Goal: Book appointment/travel/reservation

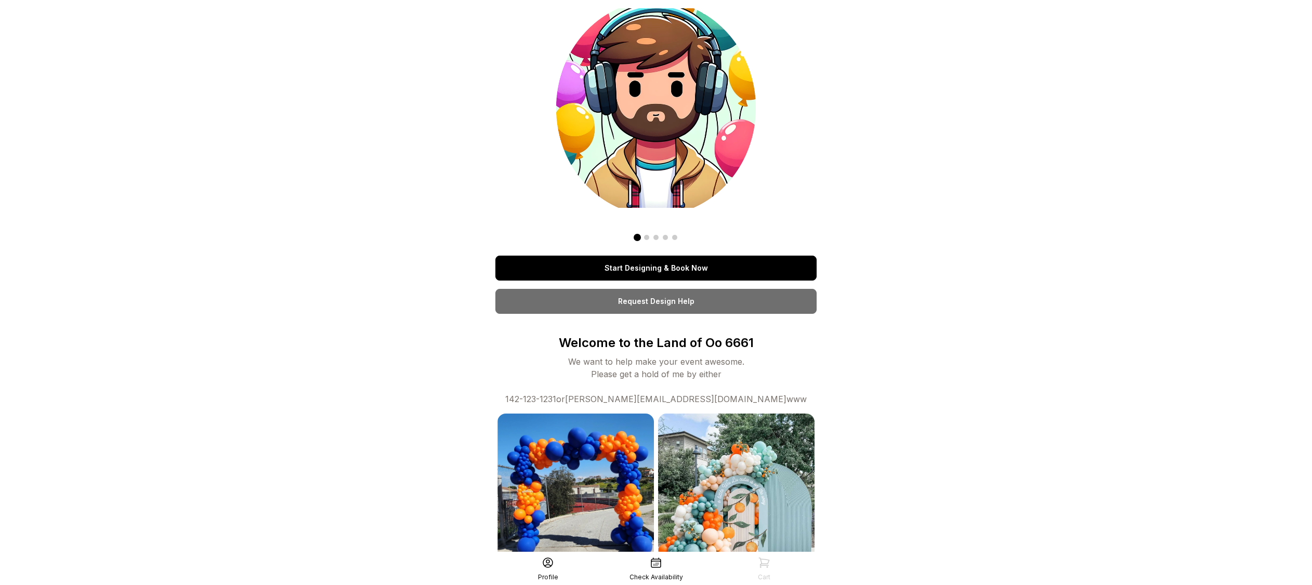
click at [694, 266] on link "Start Designing & Book Now" at bounding box center [655, 268] width 321 height 25
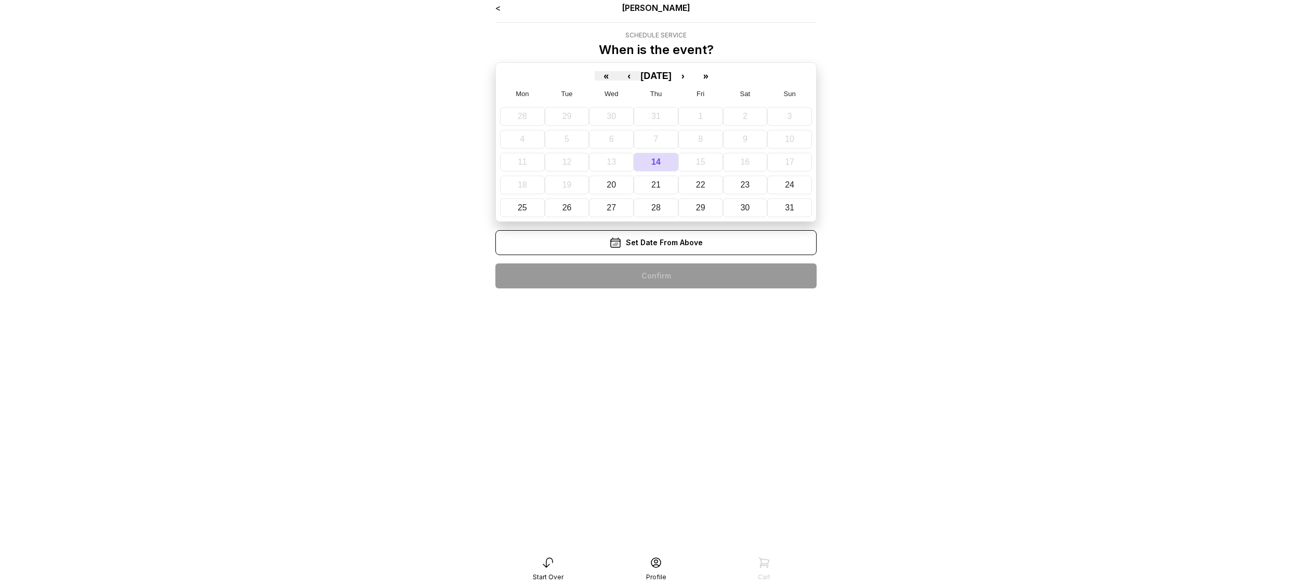
scroll to position [21, 0]
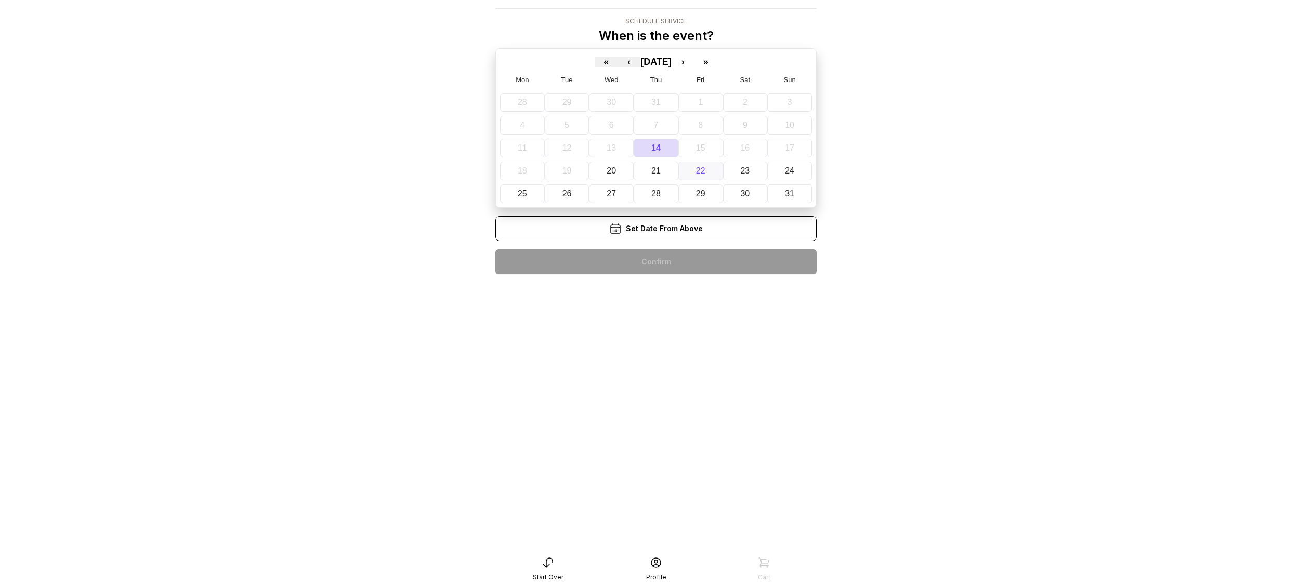
click at [692, 170] on button "22" at bounding box center [701, 171] width 45 height 19
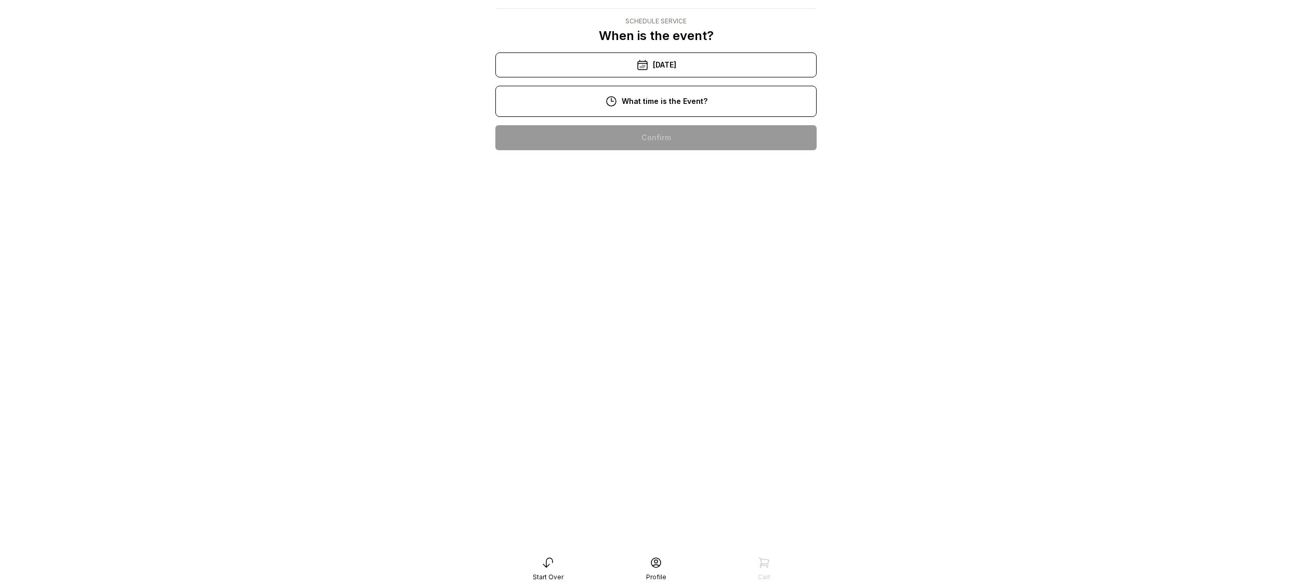
click at [672, 144] on div "10:00 am" at bounding box center [656, 137] width 305 height 25
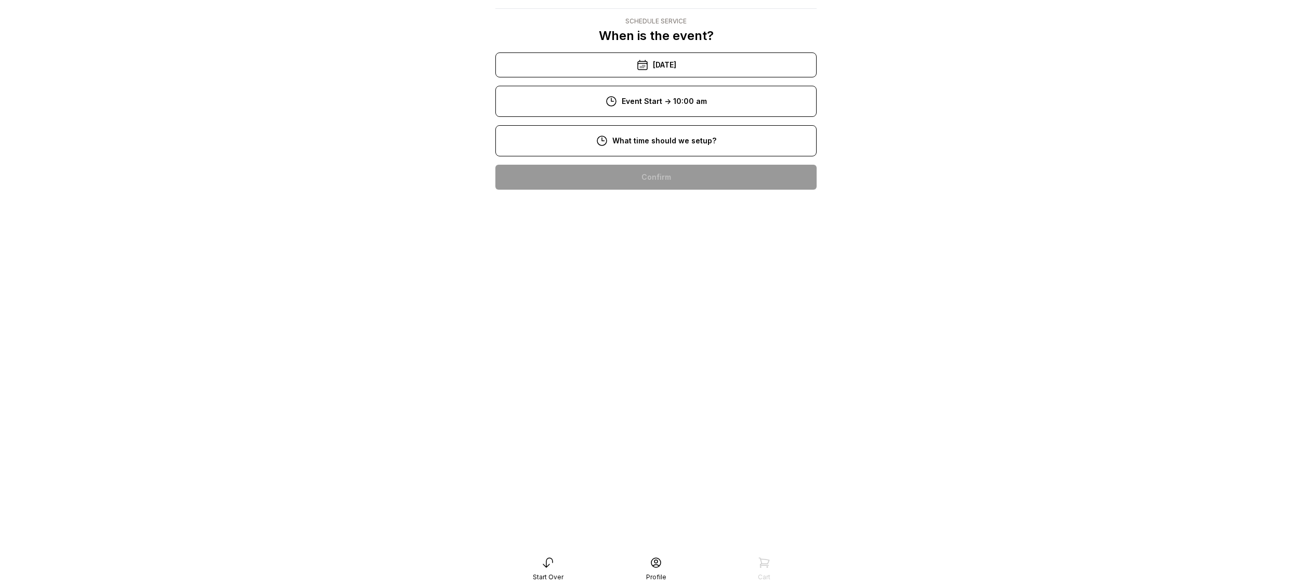
click at [673, 172] on div "8:00 am" at bounding box center [656, 177] width 305 height 25
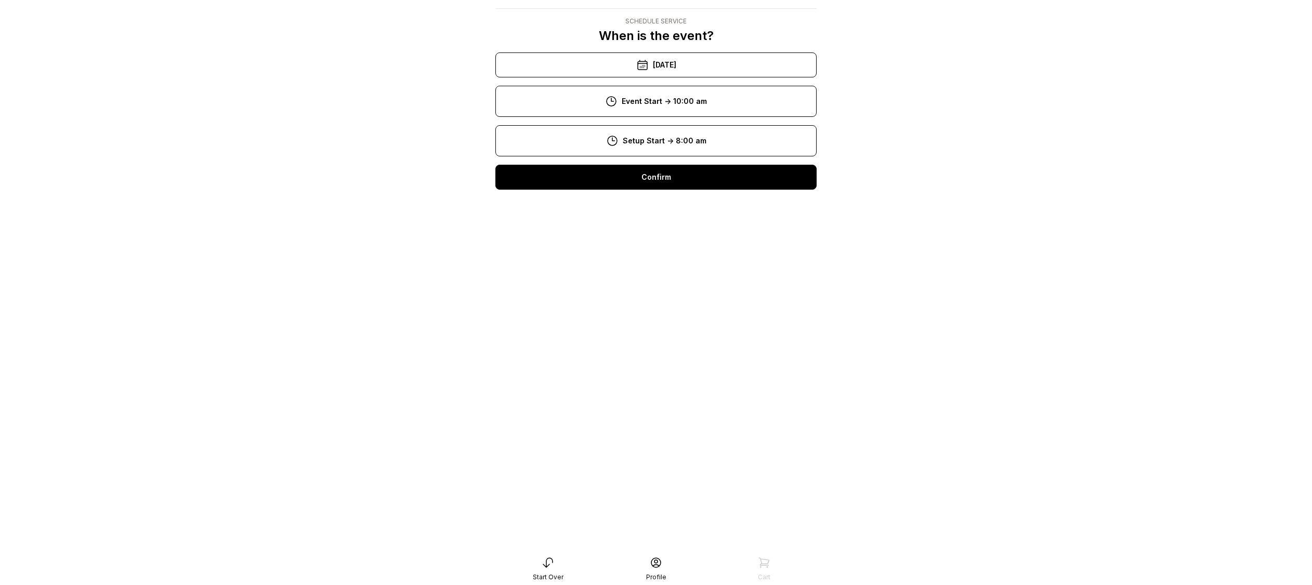
click at [671, 176] on div "Confirm" at bounding box center [655, 177] width 321 height 25
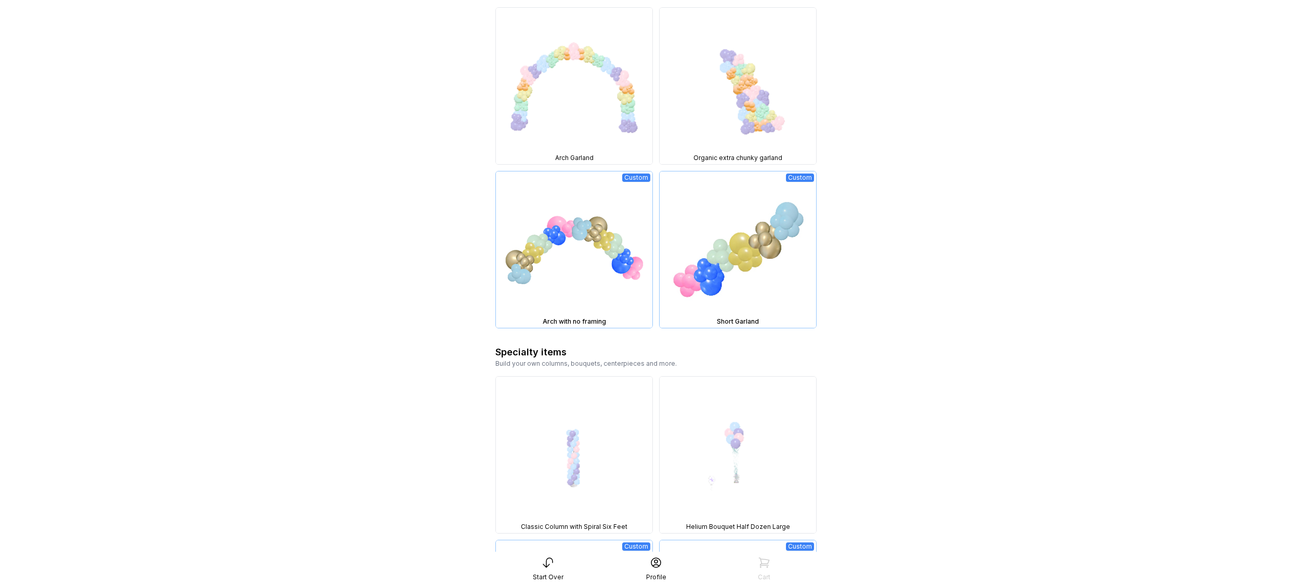
scroll to position [1638, 0]
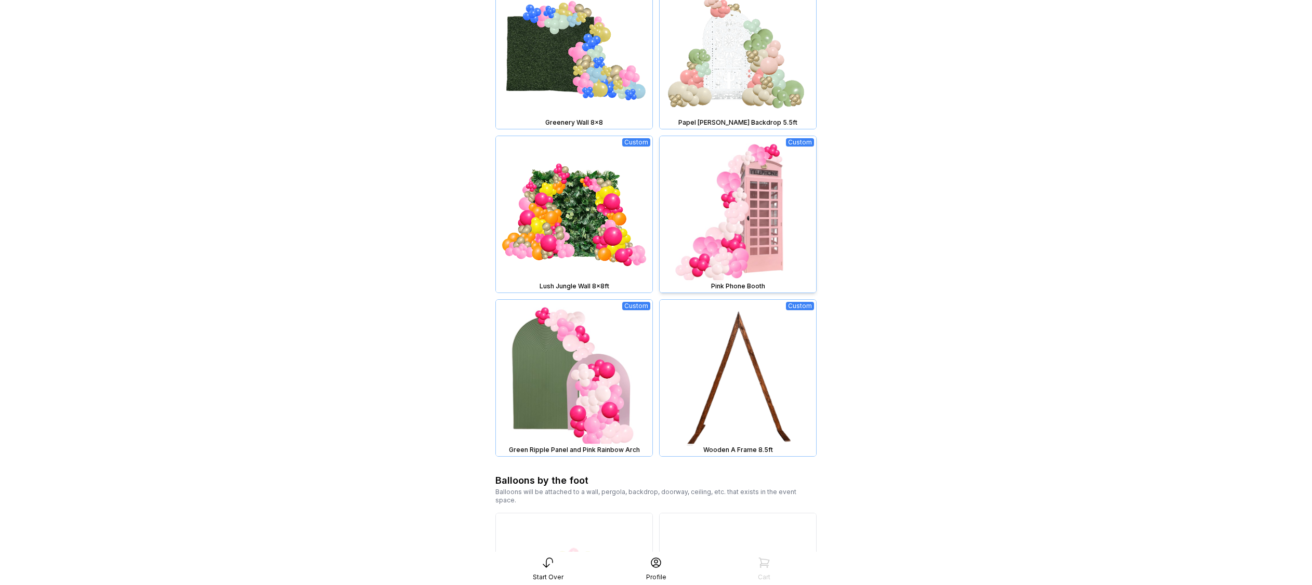
click at [758, 234] on img at bounding box center [738, 214] width 157 height 157
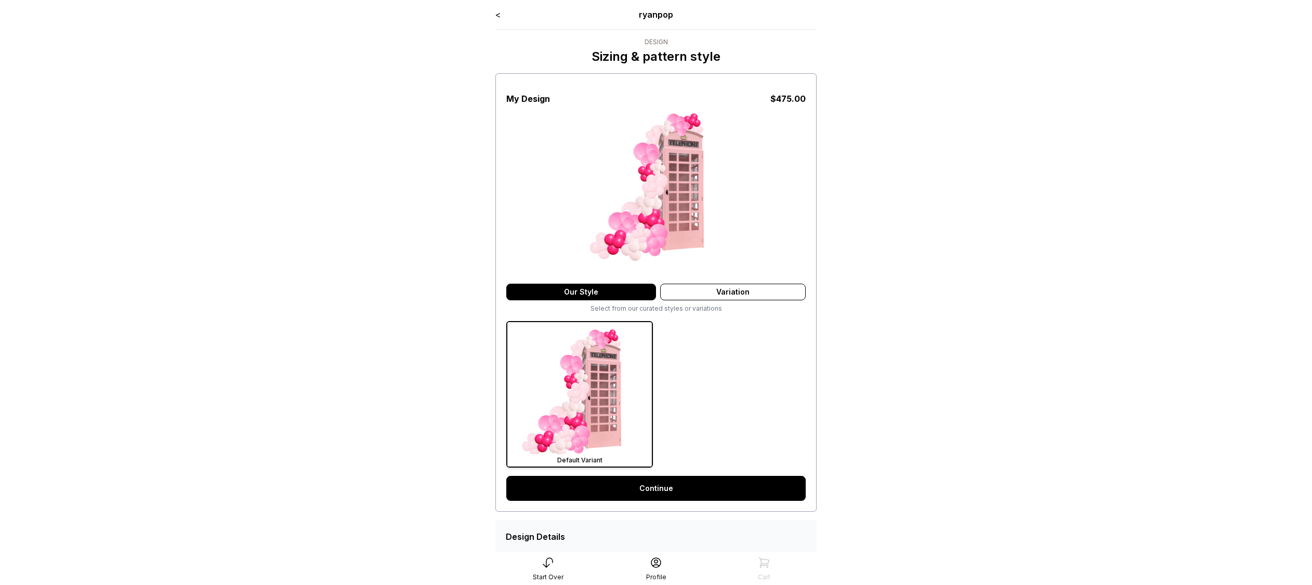
scroll to position [2, 0]
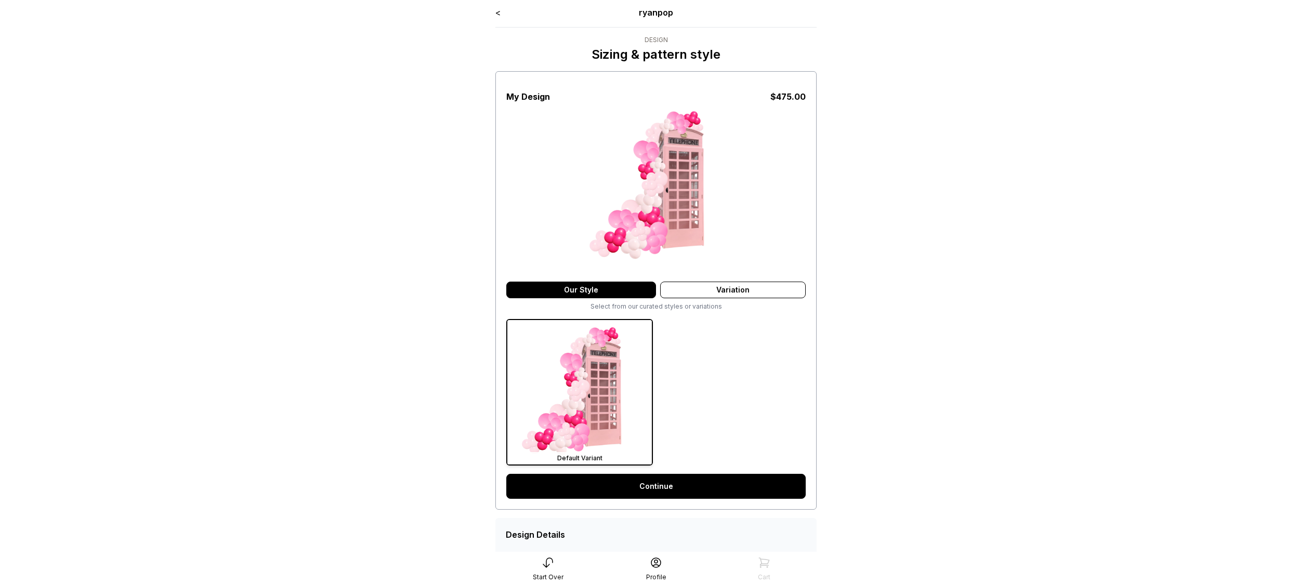
click at [677, 476] on link "Continue" at bounding box center [655, 486] width 299 height 25
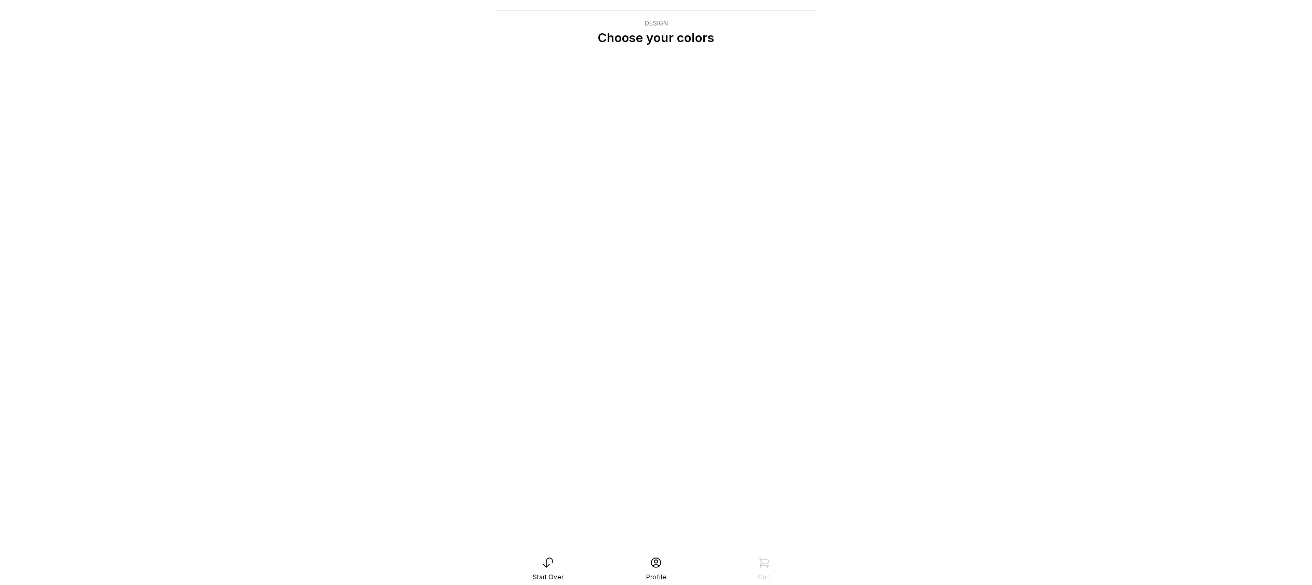
scroll to position [21, 0]
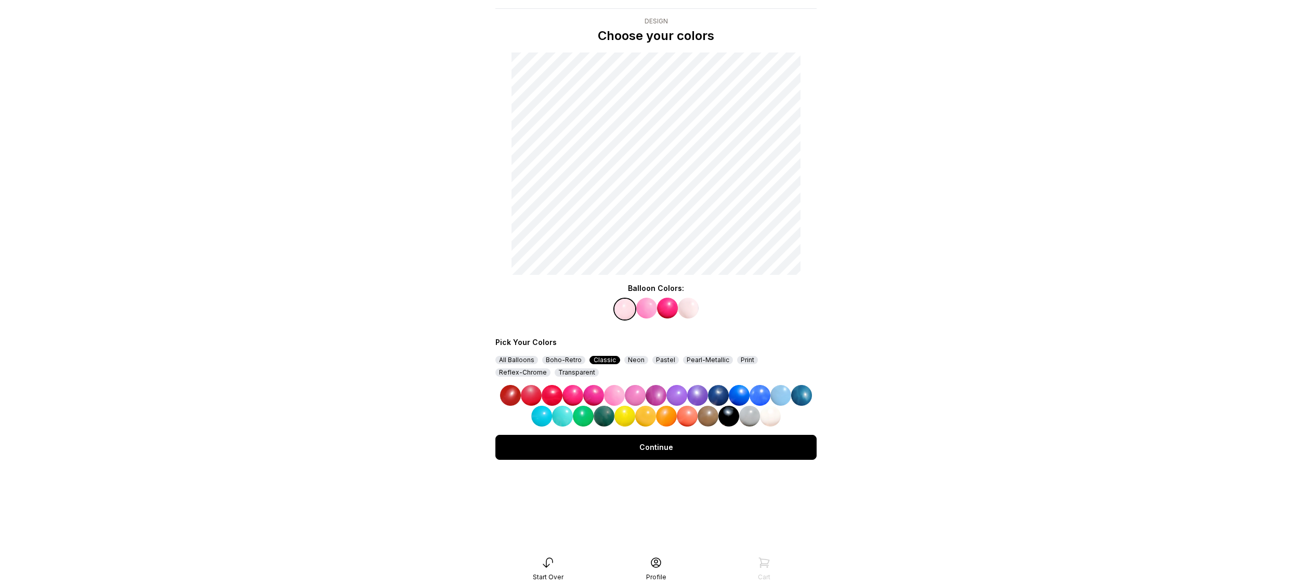
click at [691, 400] on img at bounding box center [697, 395] width 21 height 21
click at [653, 308] on img at bounding box center [646, 308] width 21 height 21
click at [760, 393] on img at bounding box center [760, 395] width 21 height 21
click at [669, 309] on img at bounding box center [667, 308] width 21 height 21
click at [551, 369] on div "Reflex-Chrome" at bounding box center [522, 373] width 55 height 8
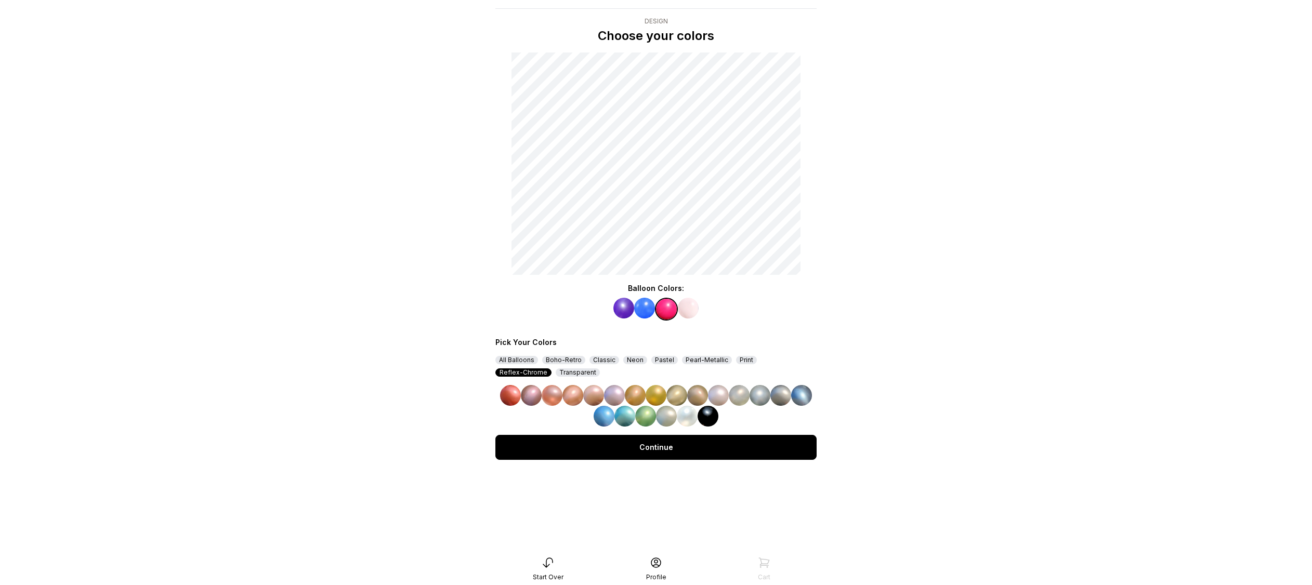
click at [696, 392] on img at bounding box center [697, 395] width 21 height 21
click at [688, 305] on img at bounding box center [688, 308] width 21 height 21
click at [708, 413] on img at bounding box center [708, 416] width 21 height 21
click at [694, 448] on div "Continue" at bounding box center [655, 447] width 321 height 25
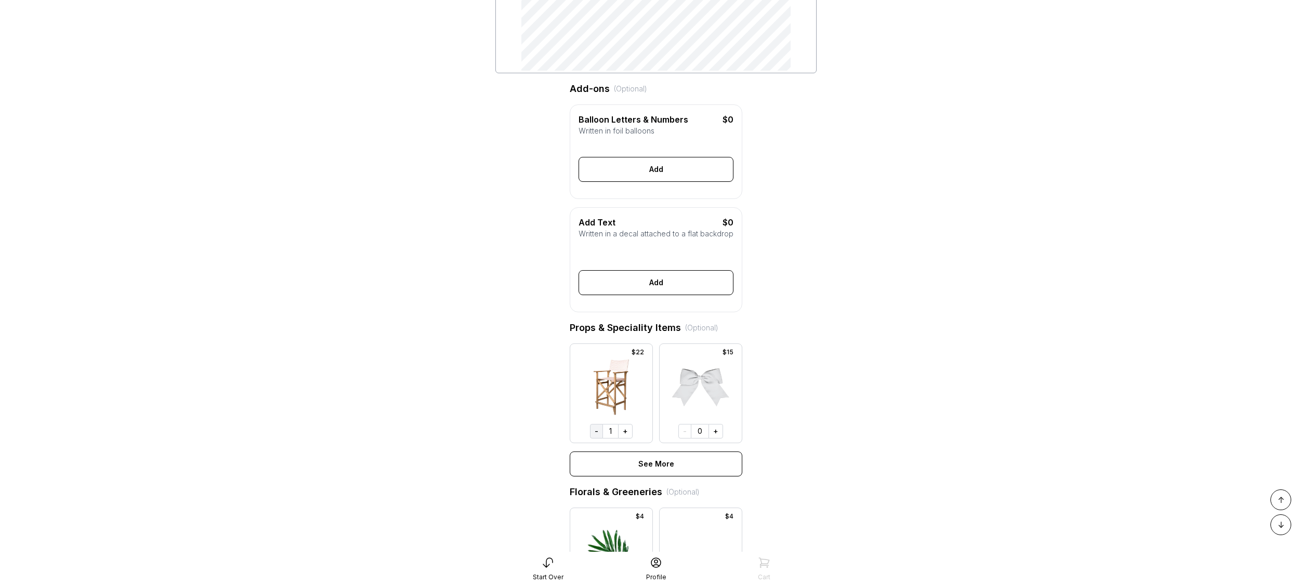
scroll to position [281, 0]
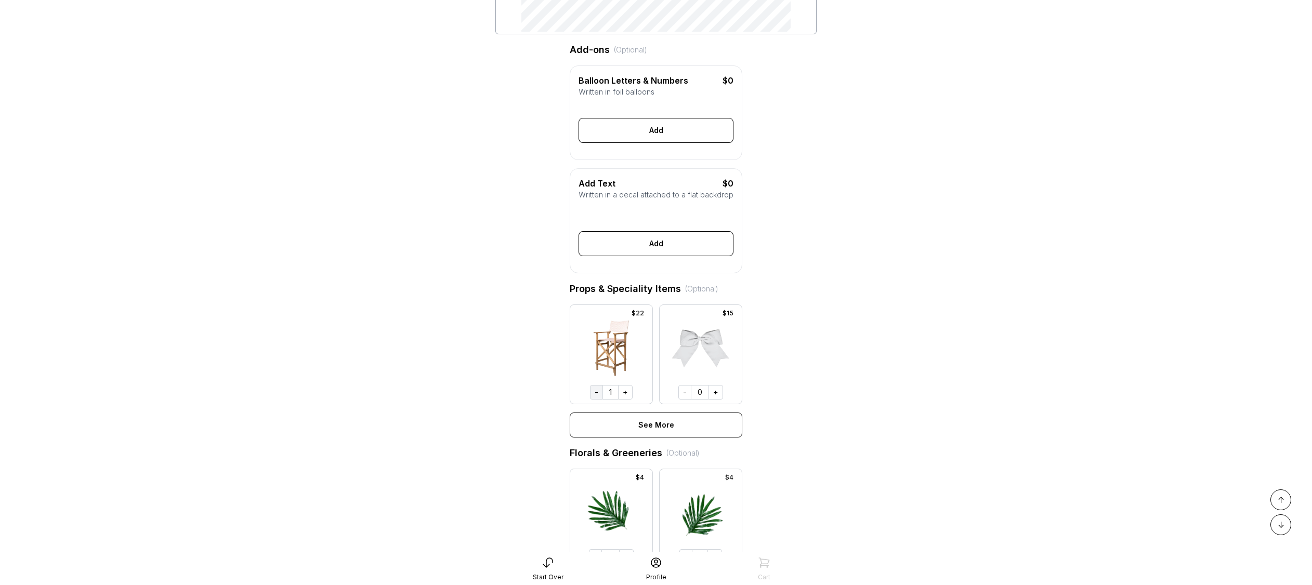
click at [599, 400] on button "-" at bounding box center [596, 392] width 13 height 15
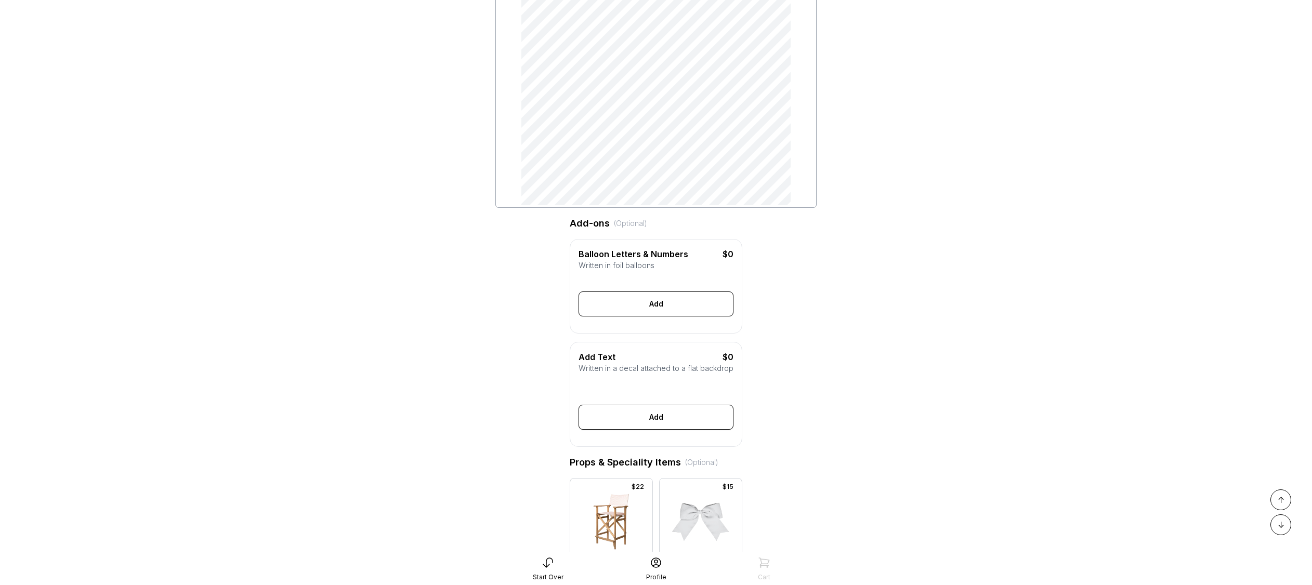
scroll to position [363, 0]
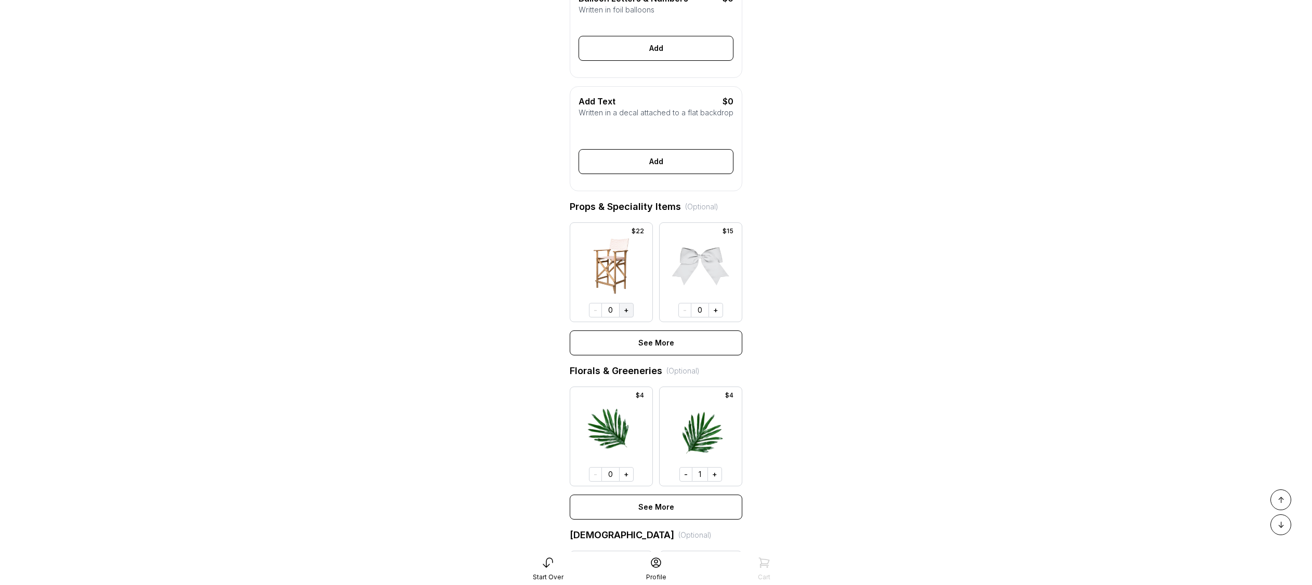
click at [628, 318] on button "+" at bounding box center [626, 310] width 15 height 15
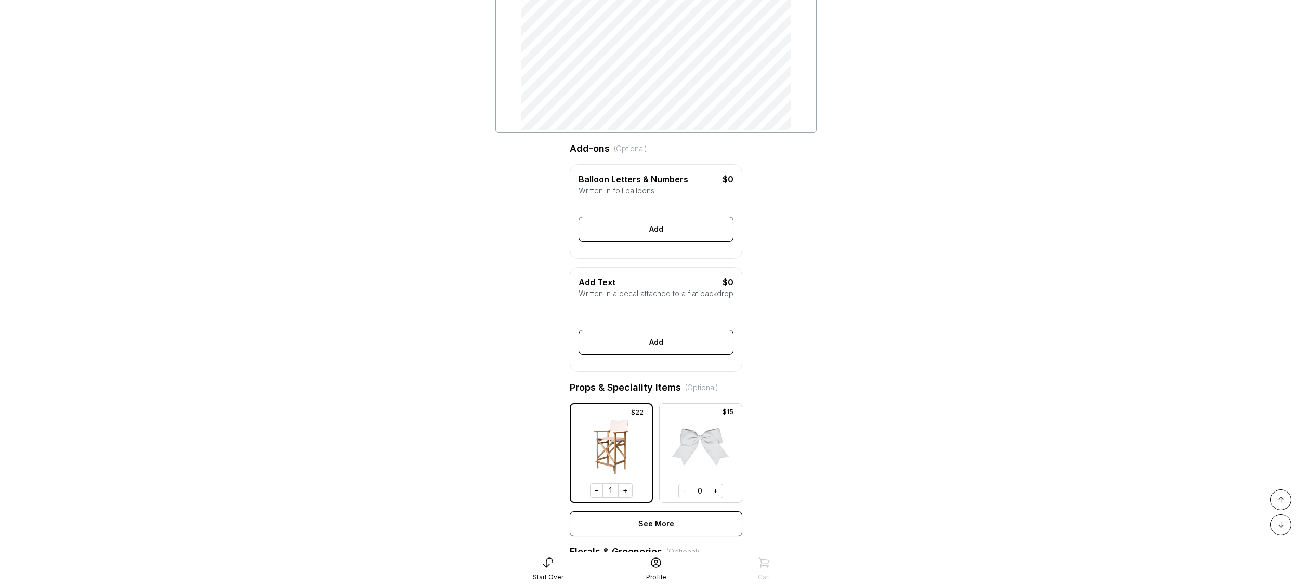
scroll to position [669, 0]
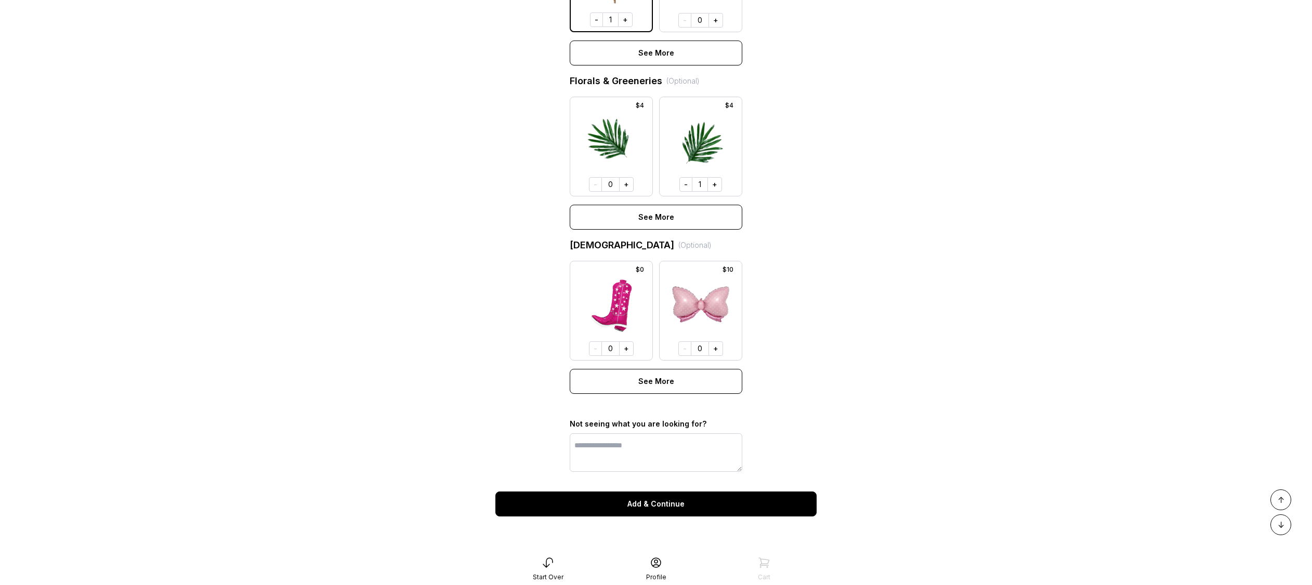
click at [654, 499] on div "Add & Continue" at bounding box center [655, 504] width 321 height 25
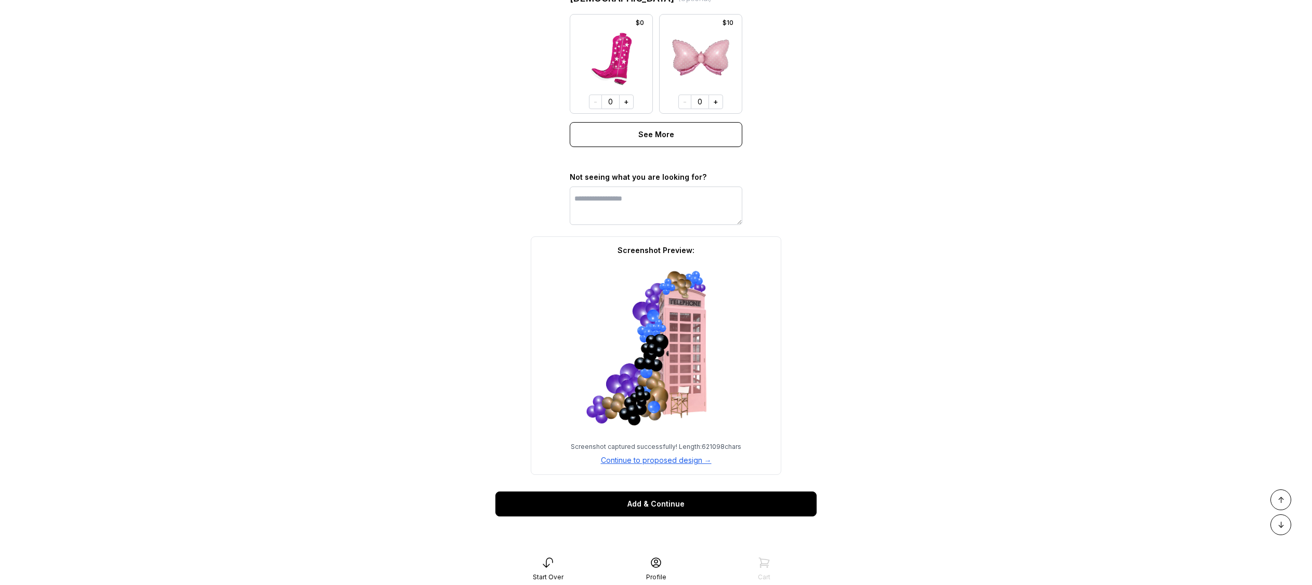
click at [665, 459] on button "Continue to proposed design →" at bounding box center [656, 460] width 111 height 10
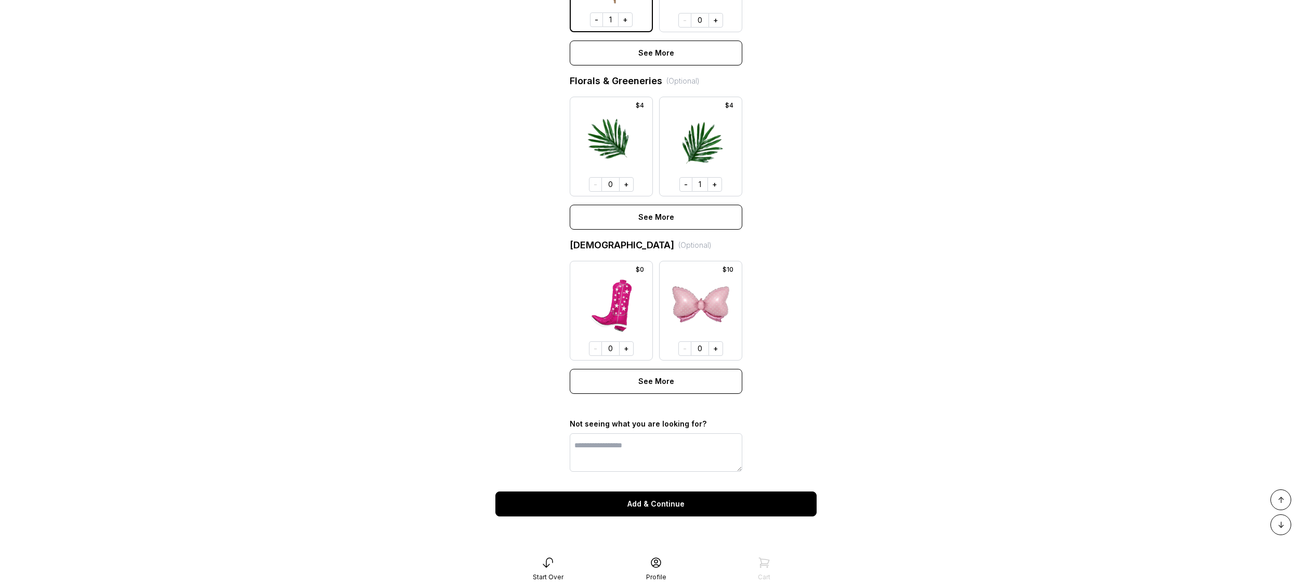
click at [656, 506] on div "Add & Continue" at bounding box center [655, 504] width 321 height 25
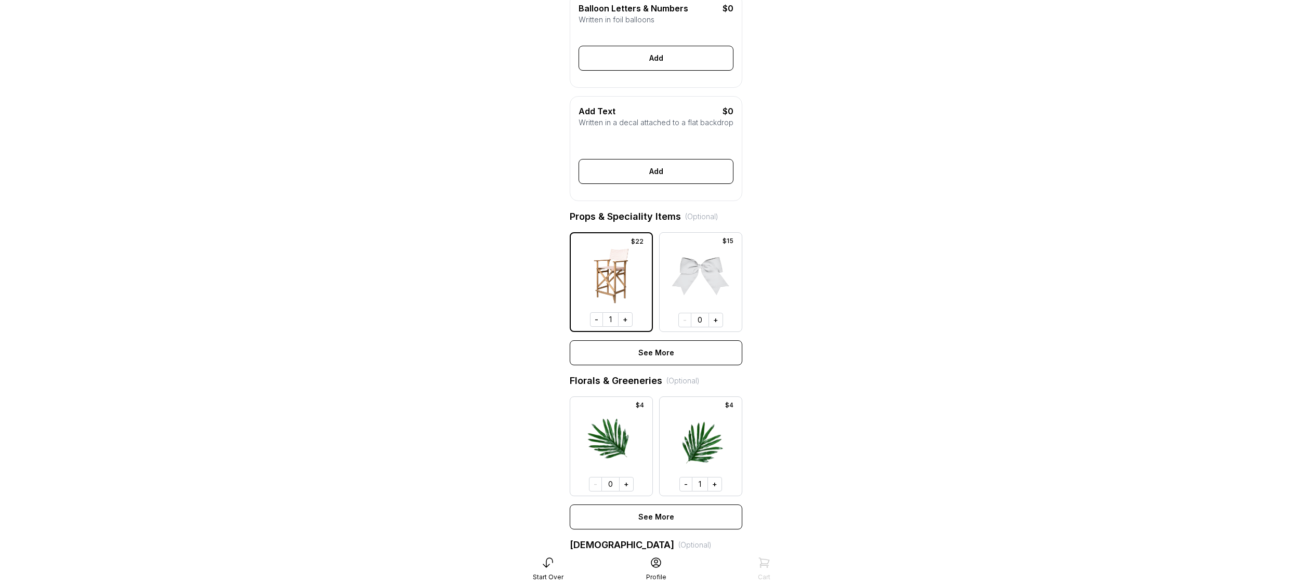
scroll to position [358, 0]
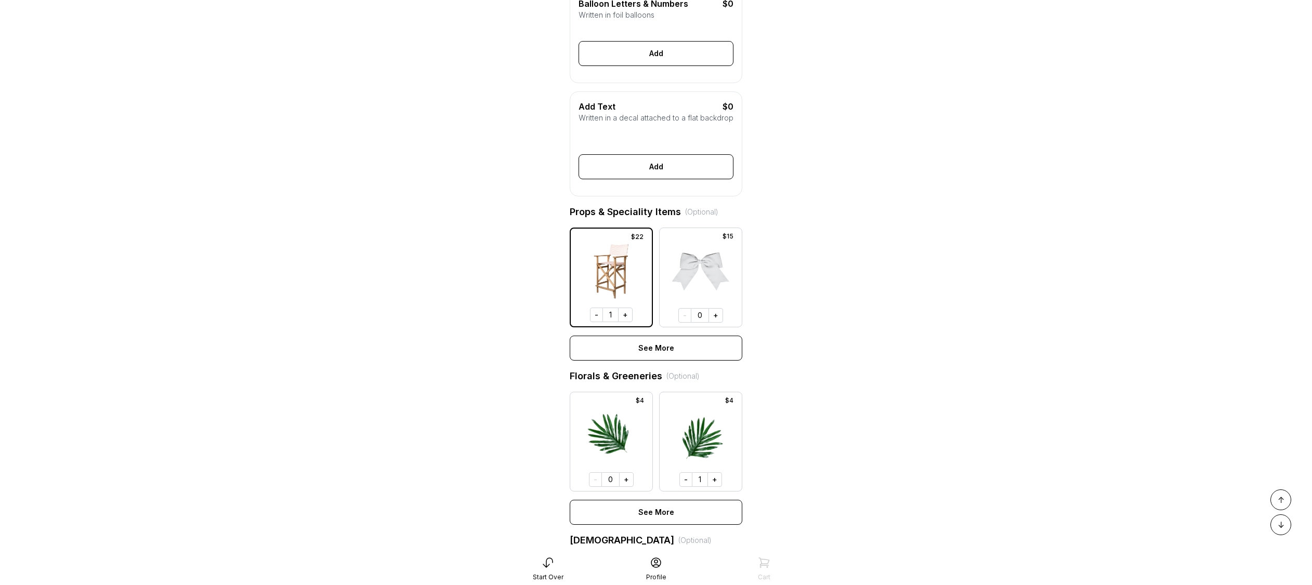
click at [535, 574] on div "Start Over" at bounding box center [548, 577] width 31 height 8
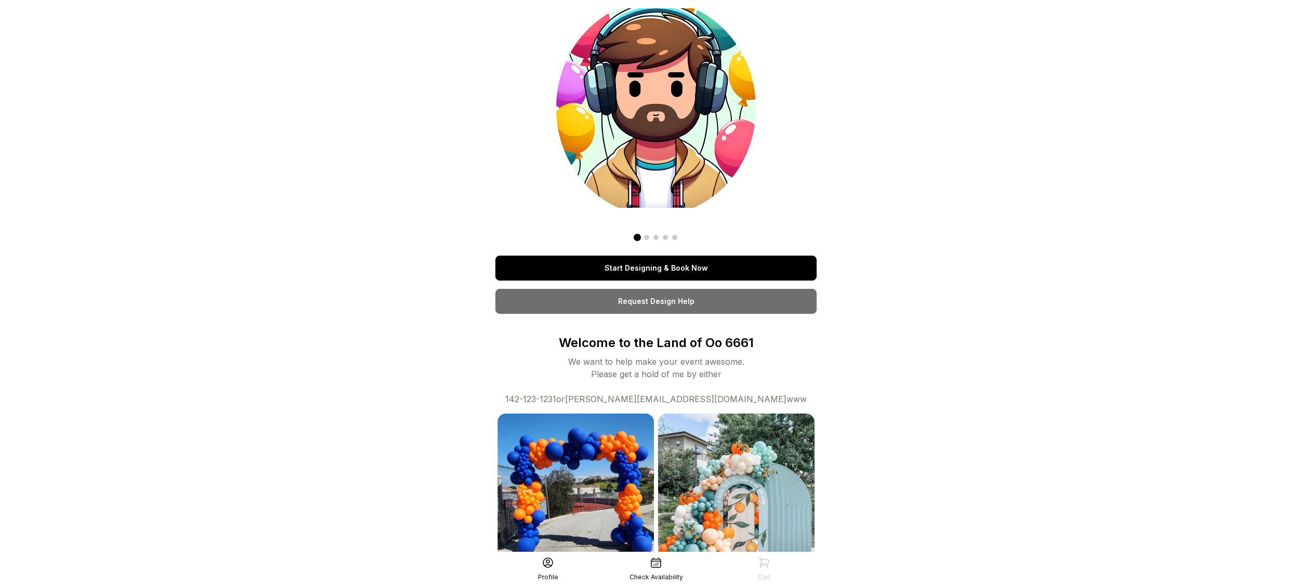
click at [642, 264] on link "Start Designing & Book Now" at bounding box center [655, 268] width 321 height 25
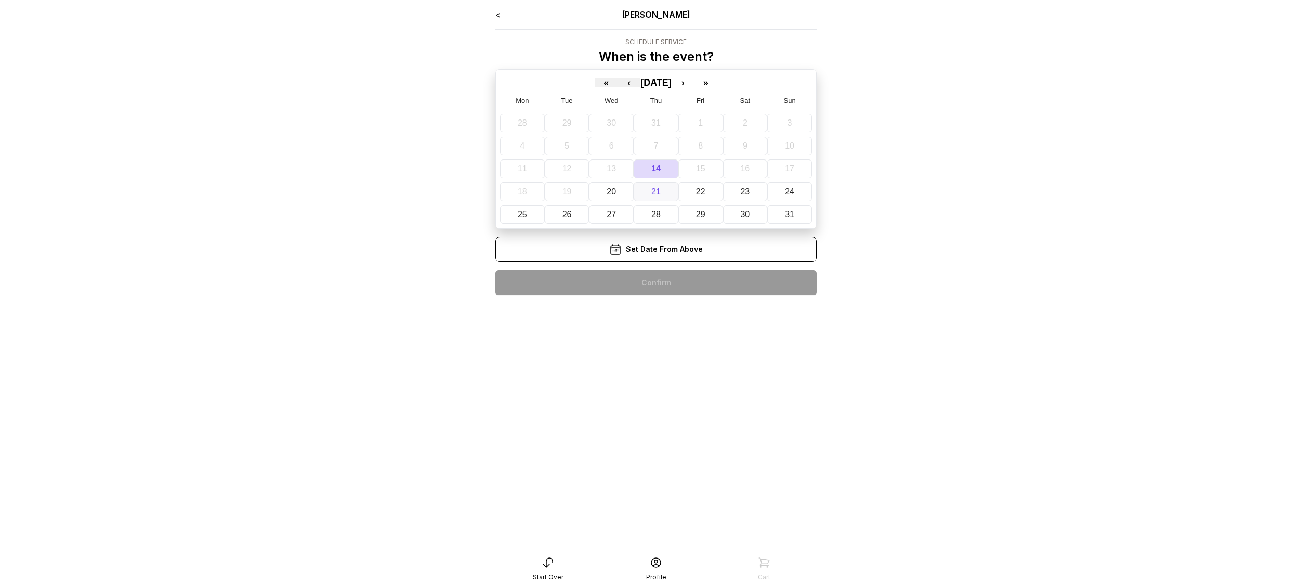
click at [670, 188] on button "21" at bounding box center [656, 191] width 45 height 19
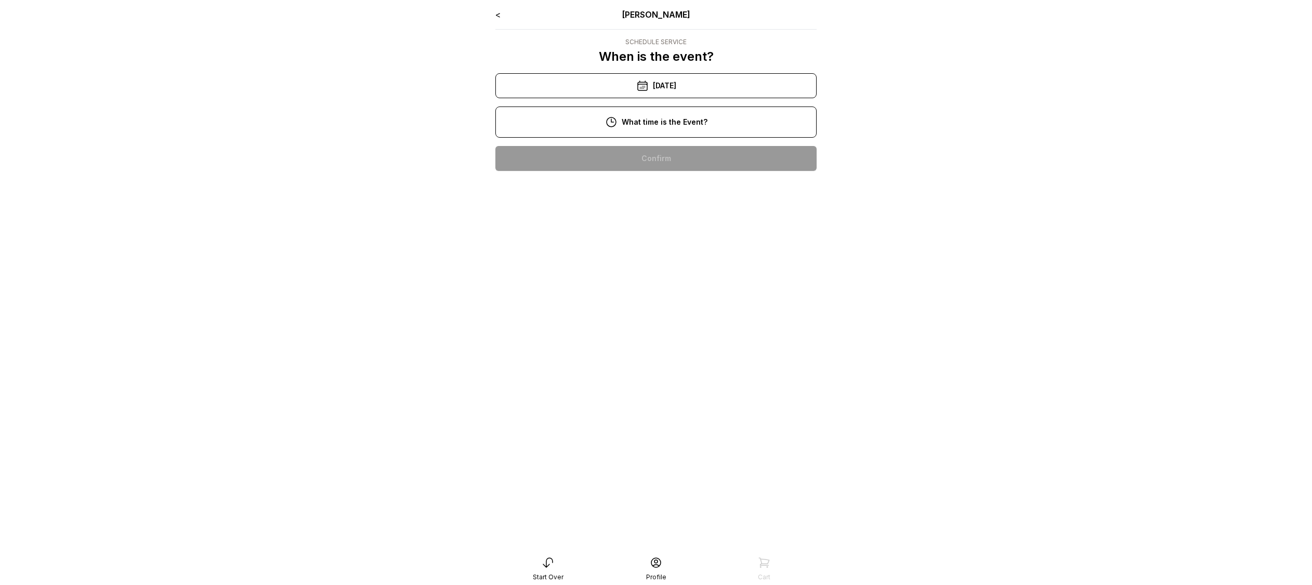
click at [665, 152] on div "10:00 am" at bounding box center [656, 158] width 305 height 25
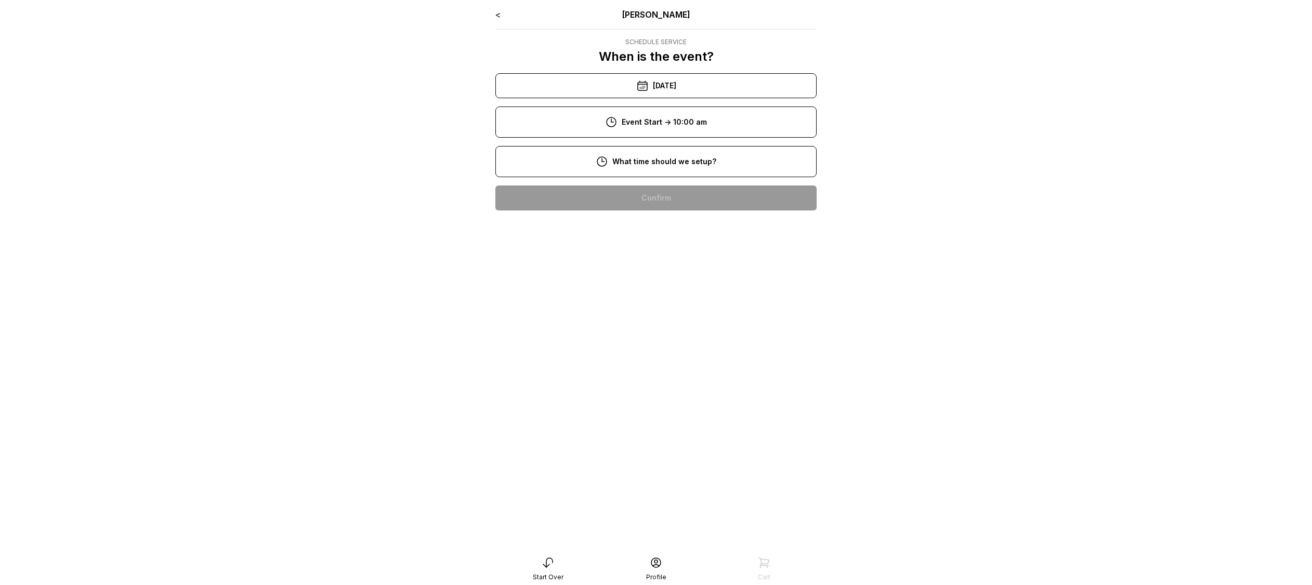
click at [690, 209] on div "8:00 am" at bounding box center [656, 198] width 305 height 25
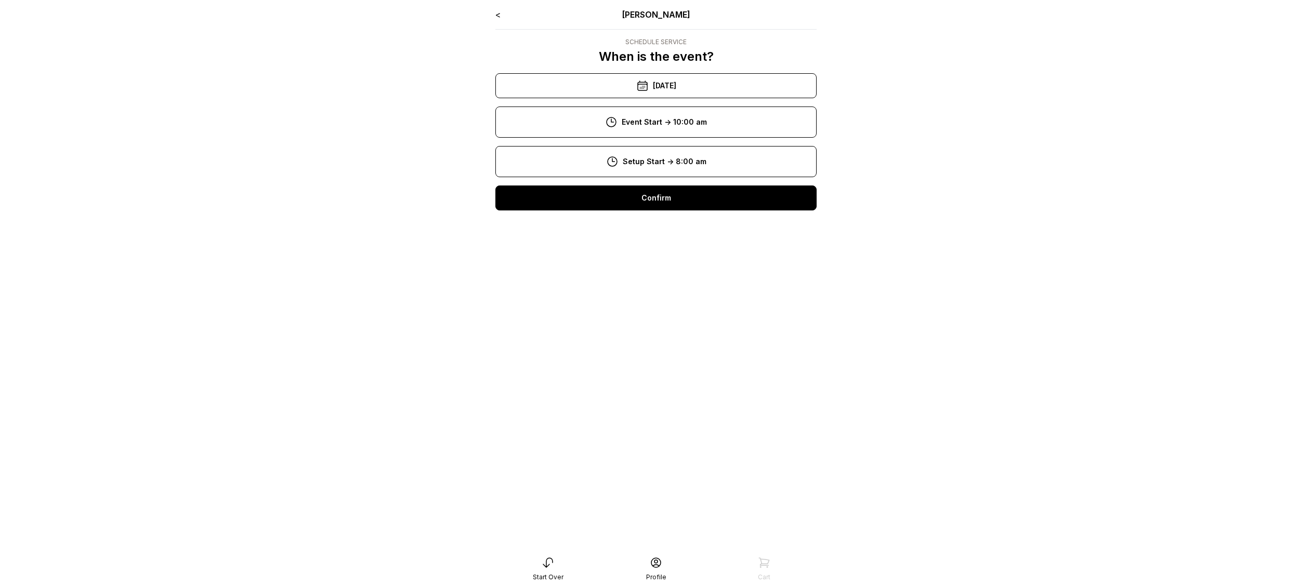
click at [687, 207] on div "Confirm" at bounding box center [655, 198] width 321 height 25
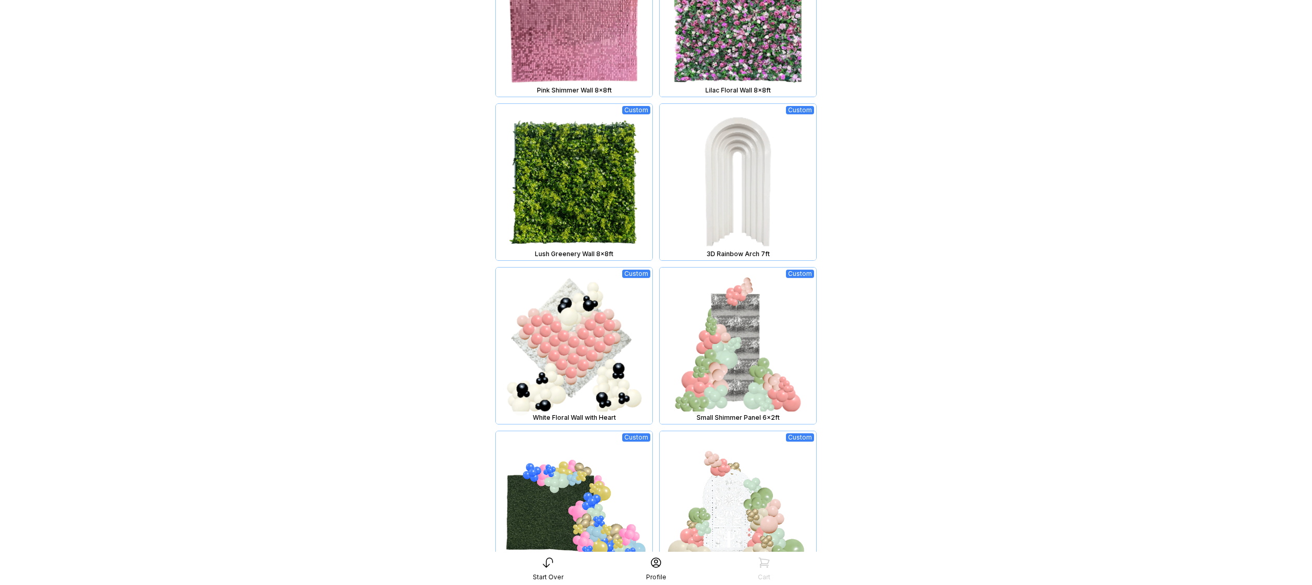
click at [734, 324] on img at bounding box center [738, 346] width 157 height 157
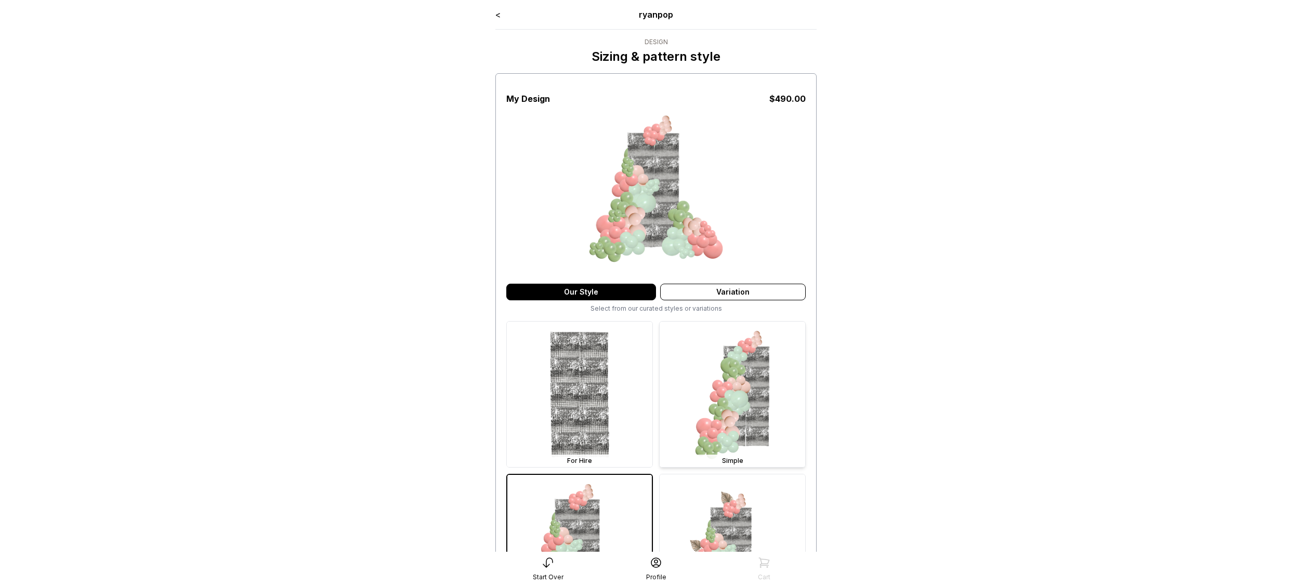
scroll to position [202, 0]
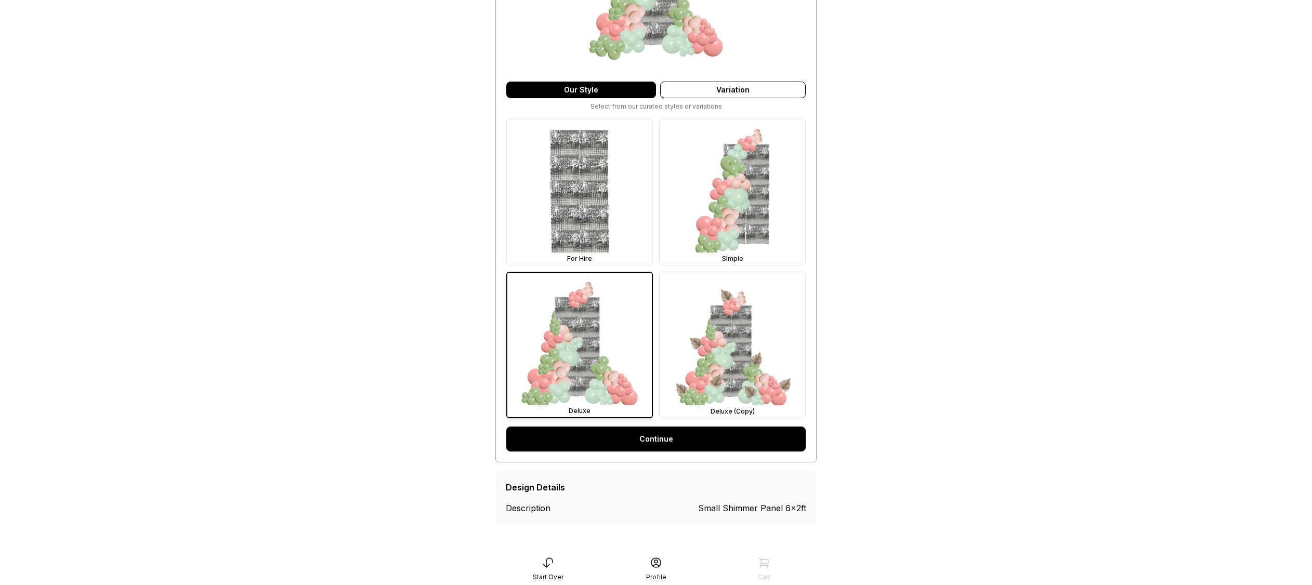
click at [666, 436] on link "Continue" at bounding box center [655, 439] width 299 height 25
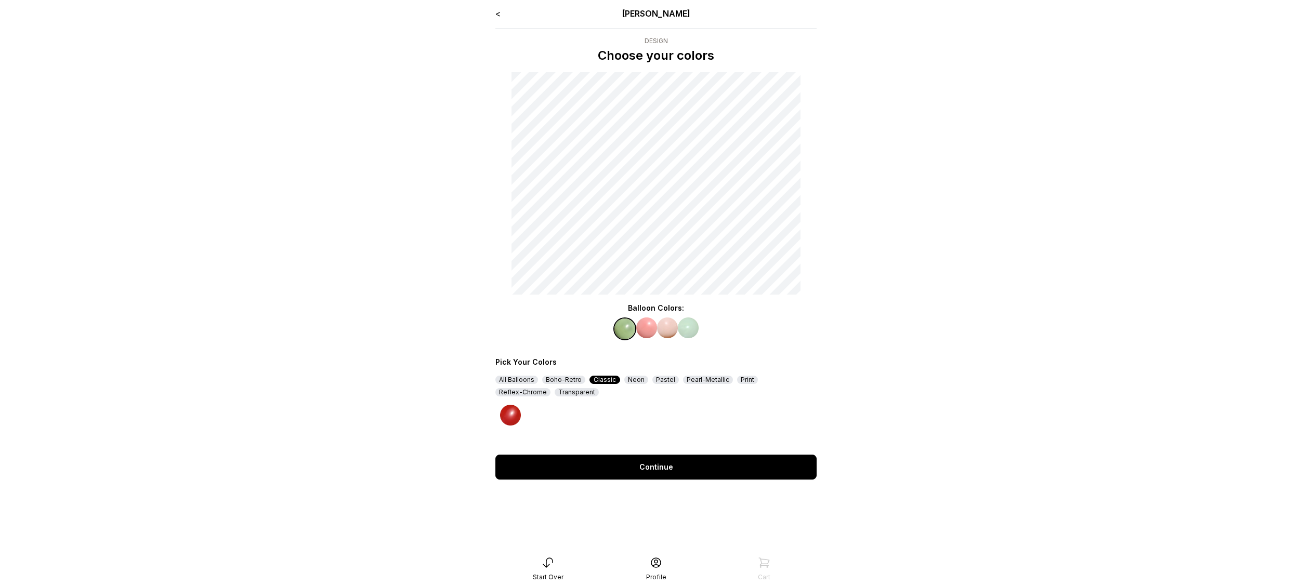
scroll to position [2, 0]
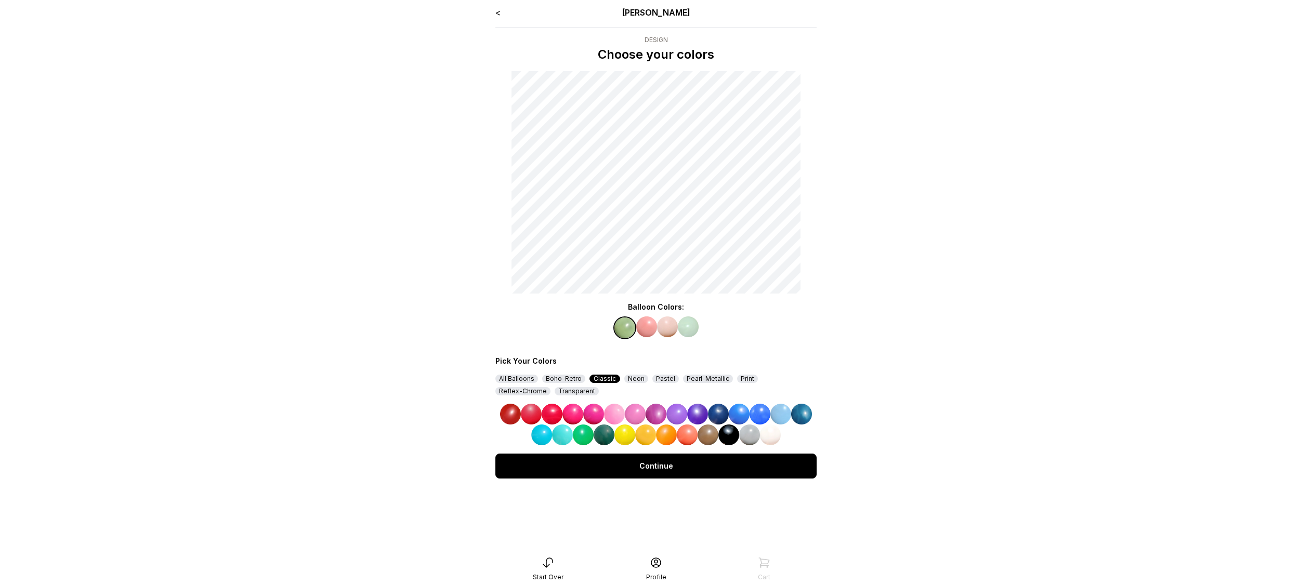
click at [735, 420] on img at bounding box center [739, 414] width 21 height 21
click at [551, 387] on div "Reflex-Chrome" at bounding box center [522, 391] width 55 height 8
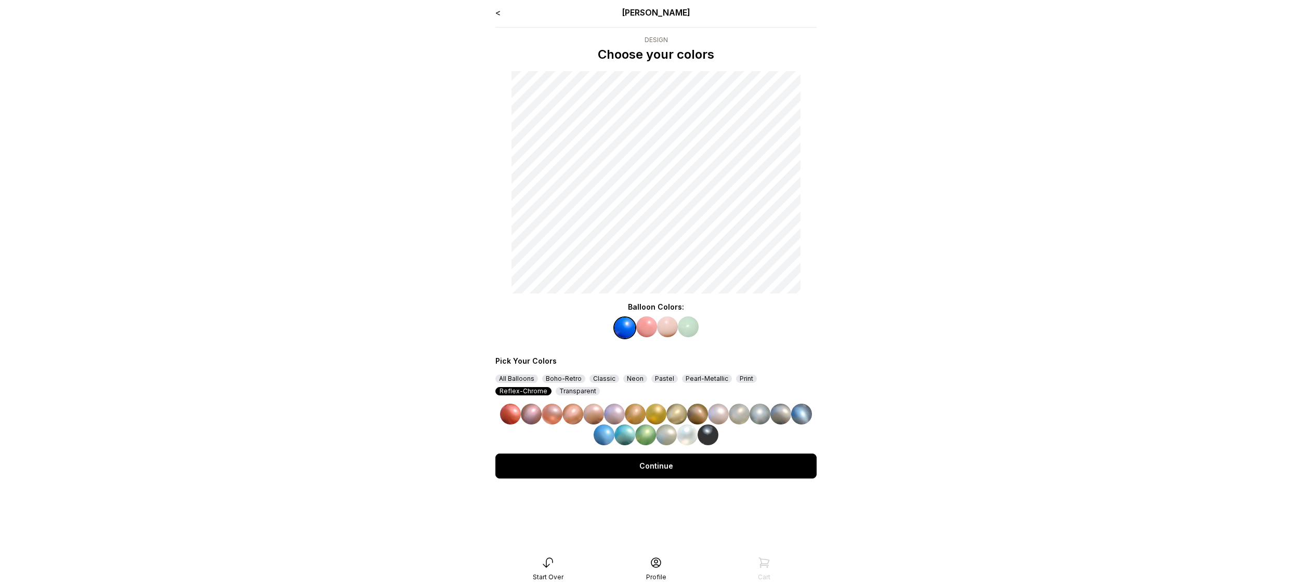
click at [709, 438] on img at bounding box center [708, 435] width 21 height 21
click at [647, 329] on img at bounding box center [646, 327] width 21 height 21
click at [695, 415] on img at bounding box center [697, 414] width 21 height 21
click at [668, 328] on img at bounding box center [667, 327] width 21 height 21
click at [764, 409] on img at bounding box center [760, 414] width 21 height 21
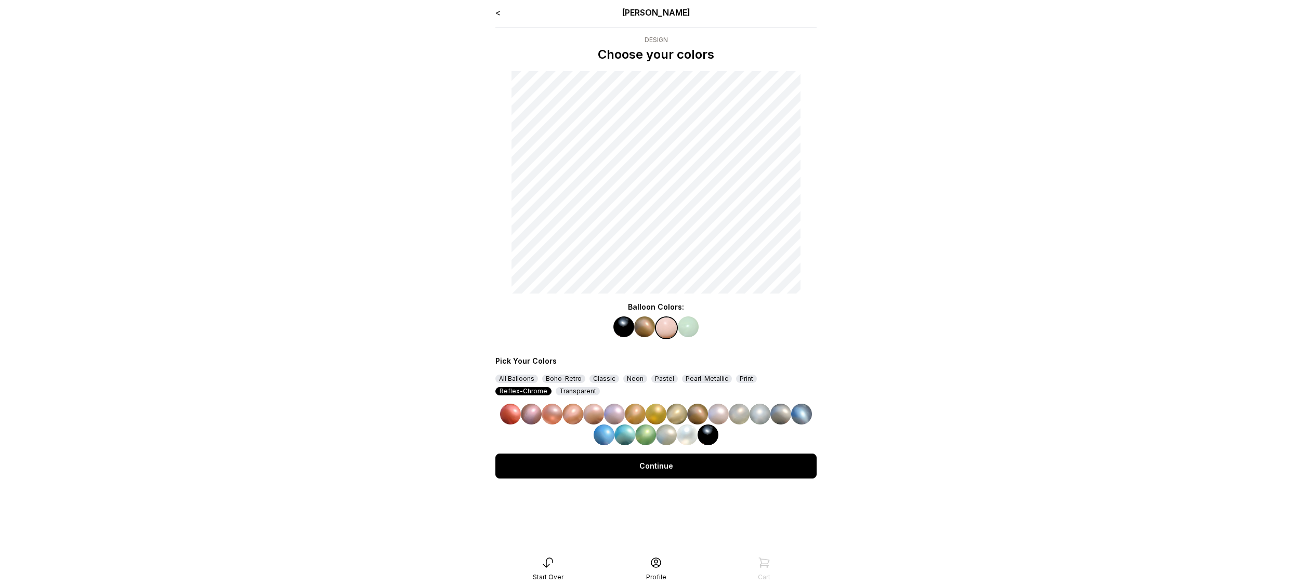
click at [763, 415] on img at bounding box center [760, 414] width 21 height 21
click at [684, 323] on img at bounding box center [688, 327] width 21 height 21
click at [800, 413] on img at bounding box center [801, 414] width 21 height 21
click at [802, 412] on img at bounding box center [801, 414] width 21 height 21
click at [751, 467] on div "Continue" at bounding box center [655, 466] width 321 height 25
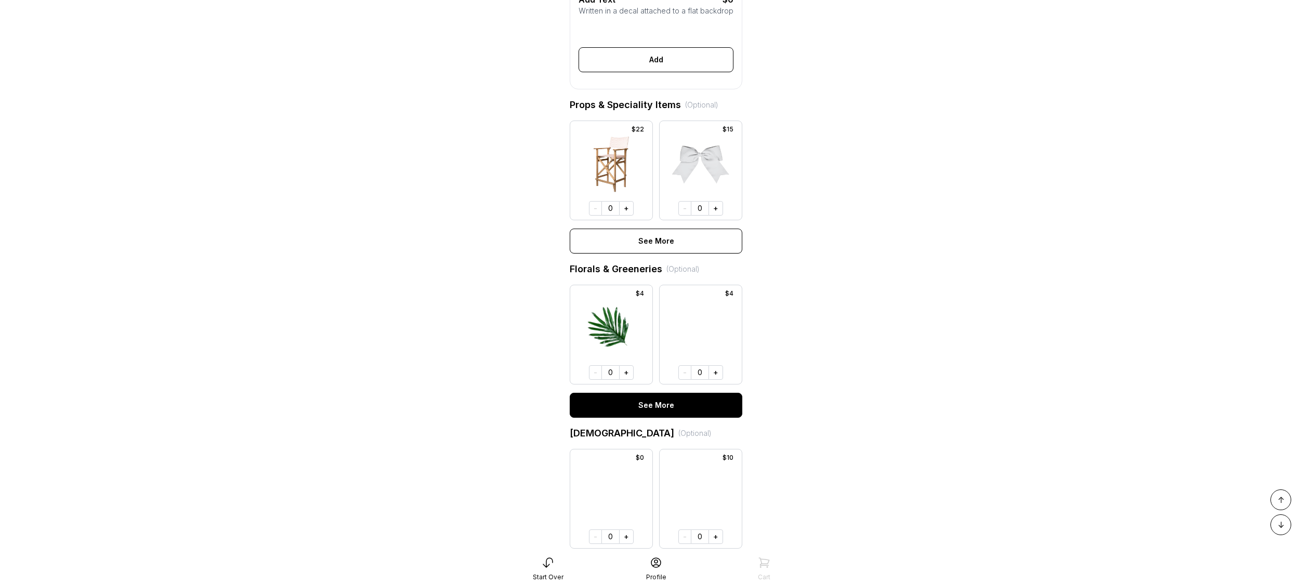
scroll to position [491, 0]
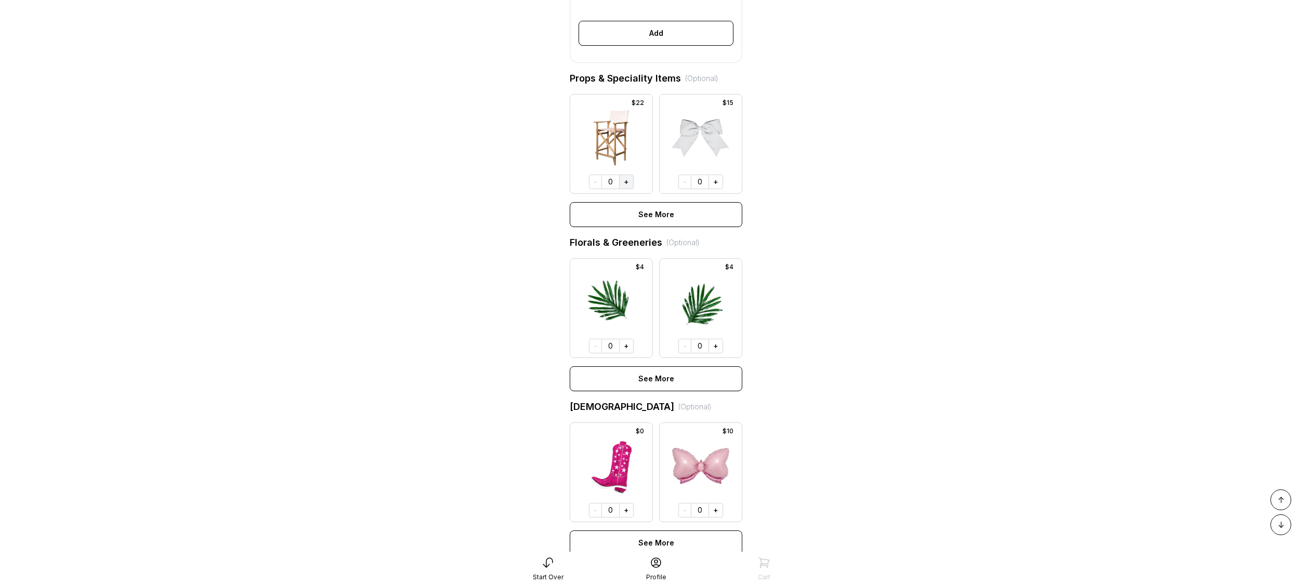
click at [622, 189] on button "+" at bounding box center [626, 182] width 15 height 15
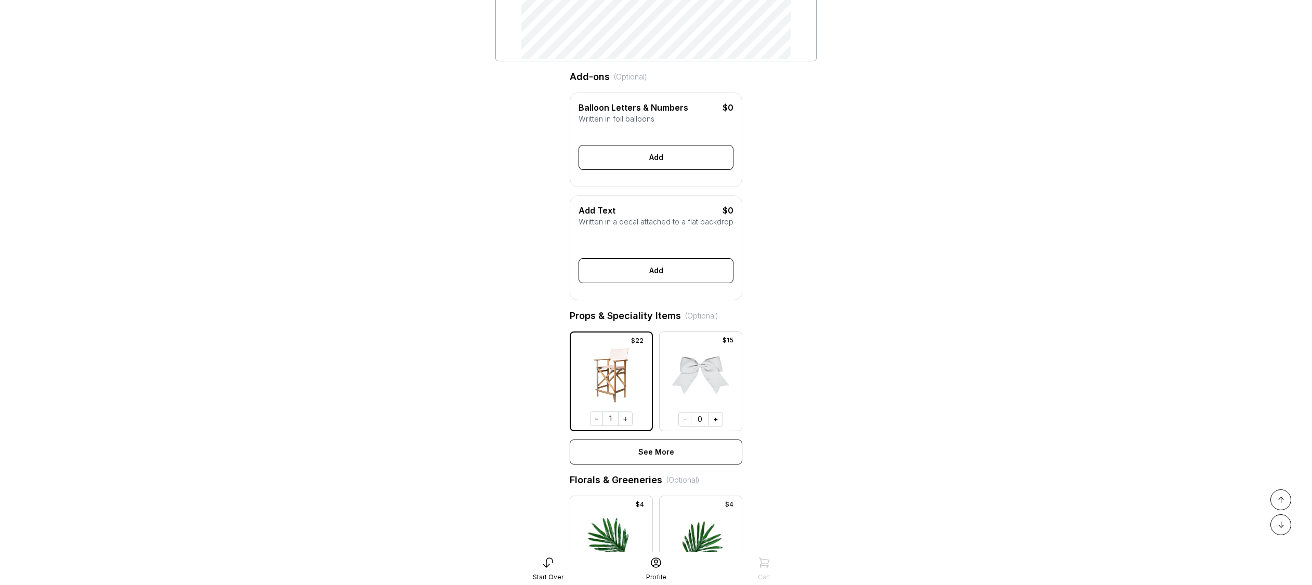
scroll to position [499, 0]
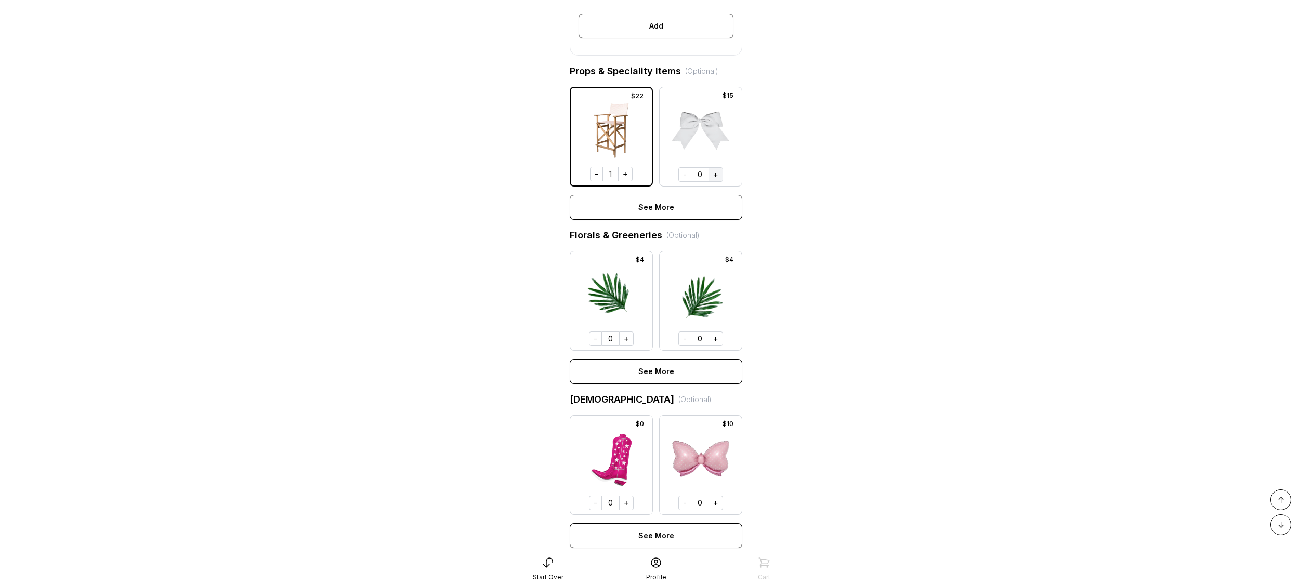
click at [718, 182] on button "+" at bounding box center [716, 174] width 15 height 15
drag, startPoint x: 714, startPoint y: 355, endPoint x: 685, endPoint y: 354, distance: 29.1
click at [714, 346] on button "+" at bounding box center [716, 339] width 15 height 15
click at [623, 346] on button "+" at bounding box center [626, 339] width 15 height 15
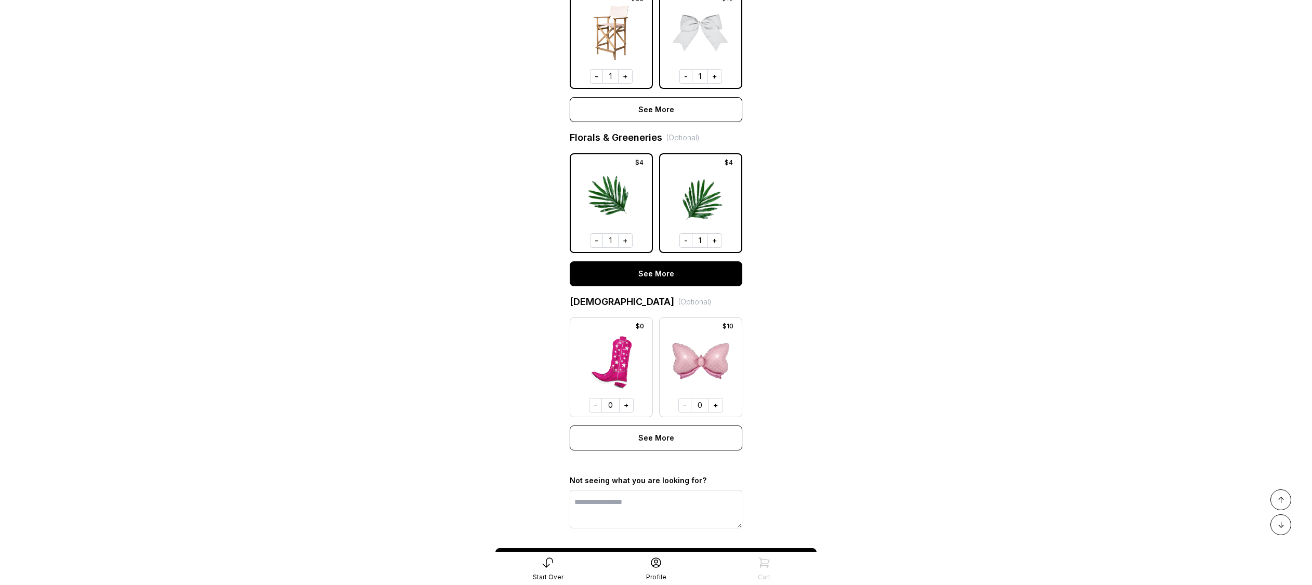
scroll to position [669, 0]
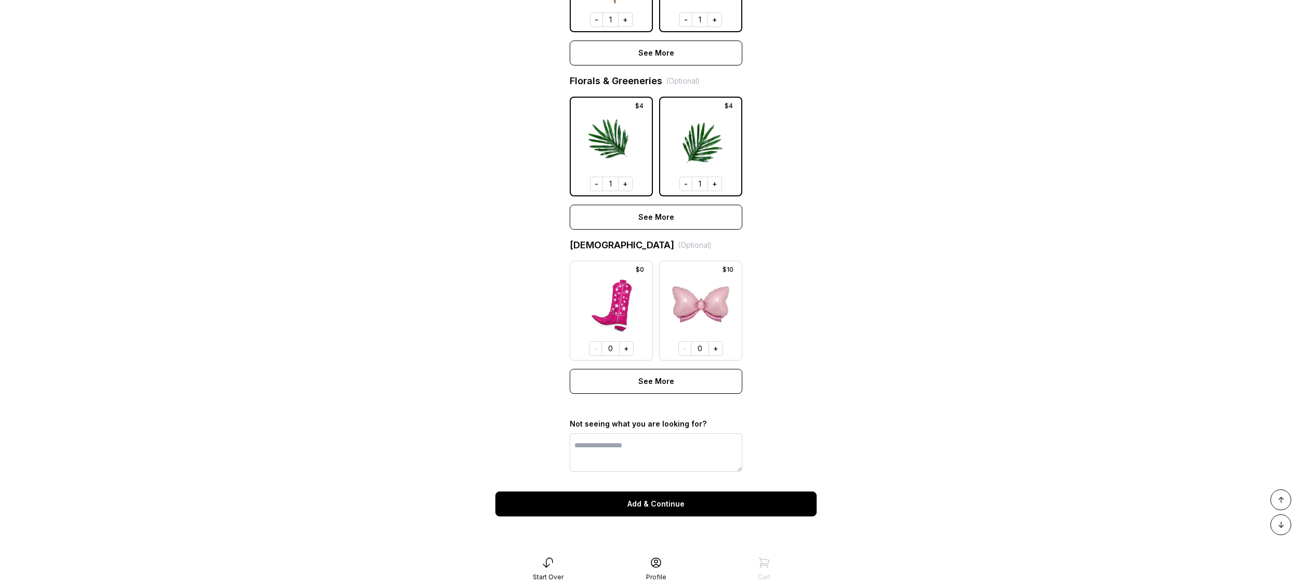
click at [650, 508] on div "Add & Continue" at bounding box center [655, 504] width 321 height 25
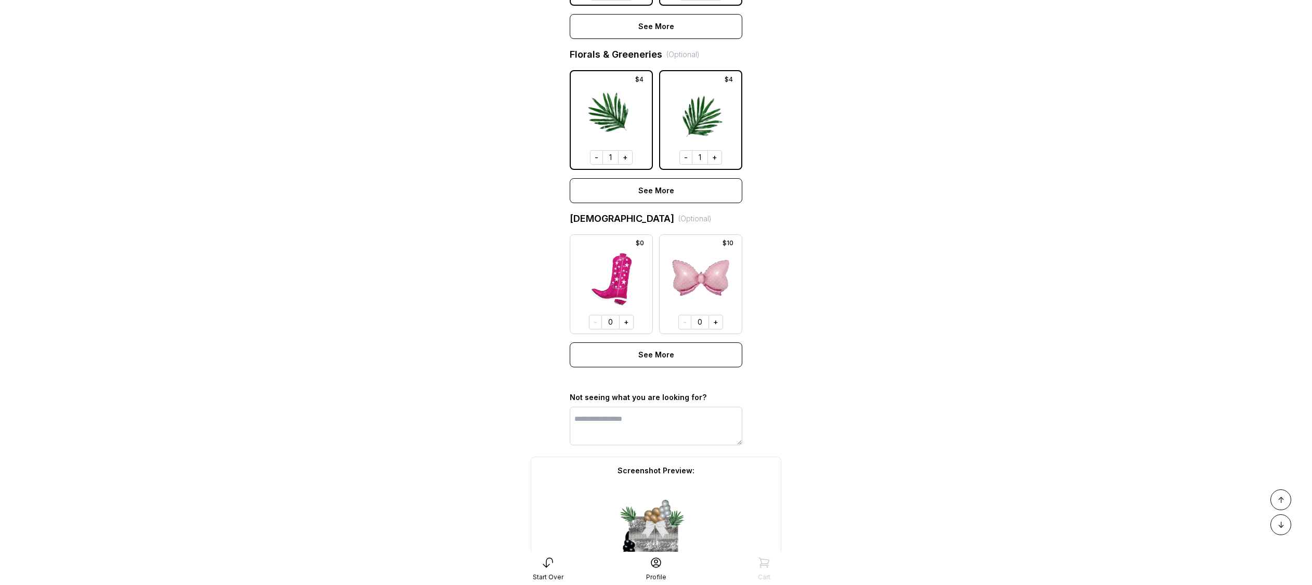
scroll to position [916, 0]
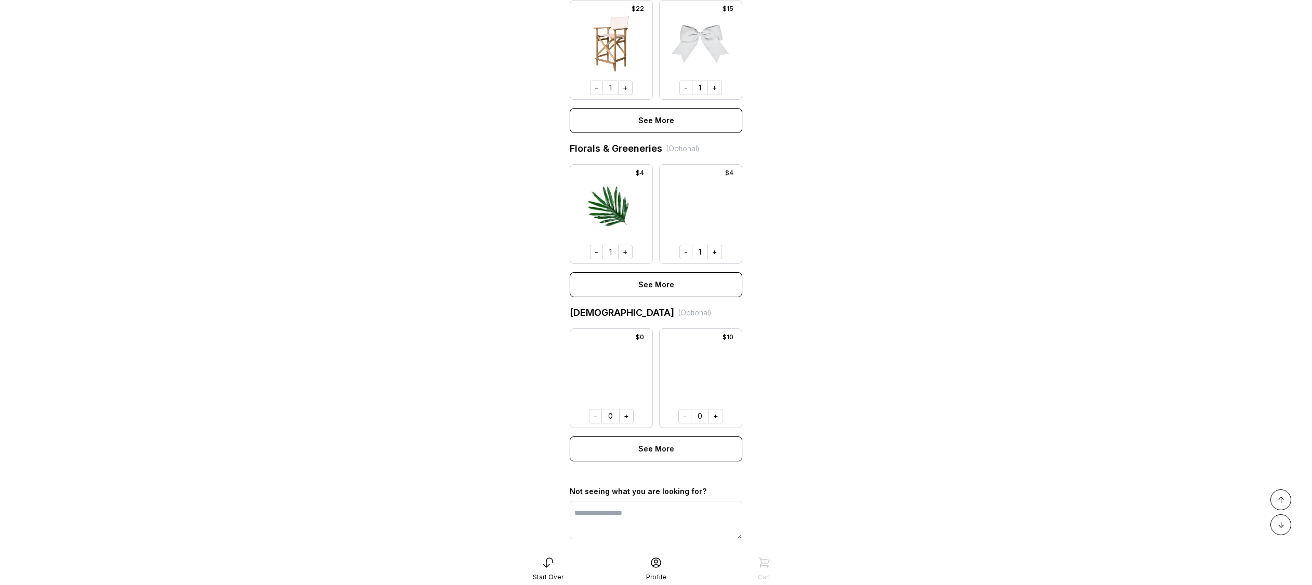
scroll to position [669, 0]
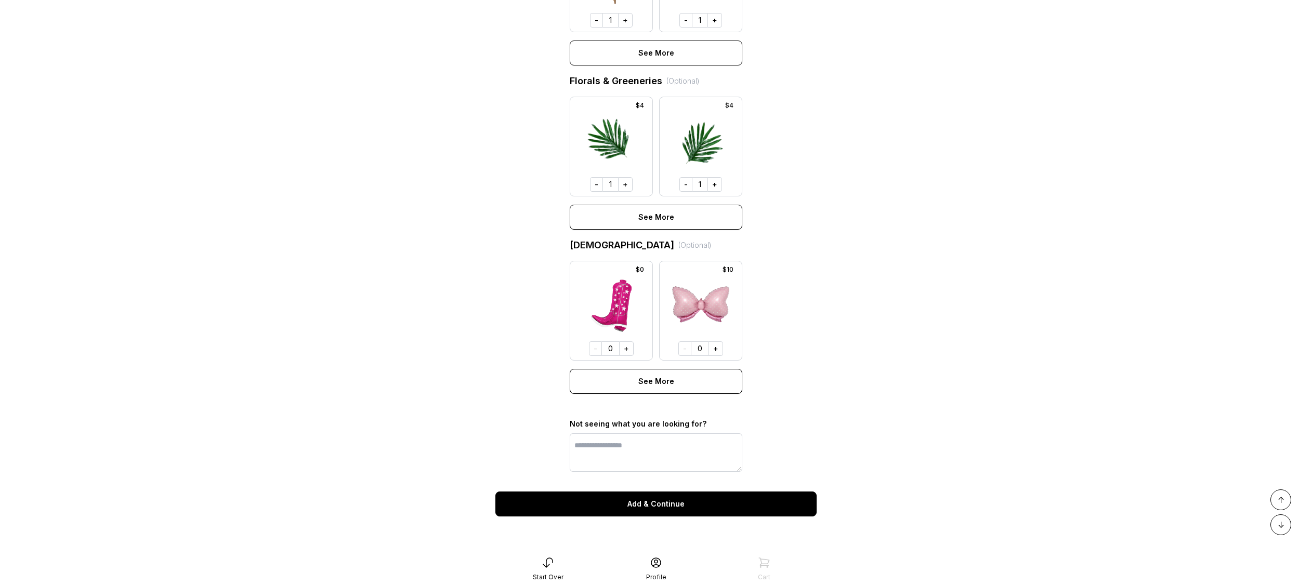
click at [553, 557] on icon at bounding box center [548, 563] width 12 height 12
